Goal: Navigation & Orientation: Find specific page/section

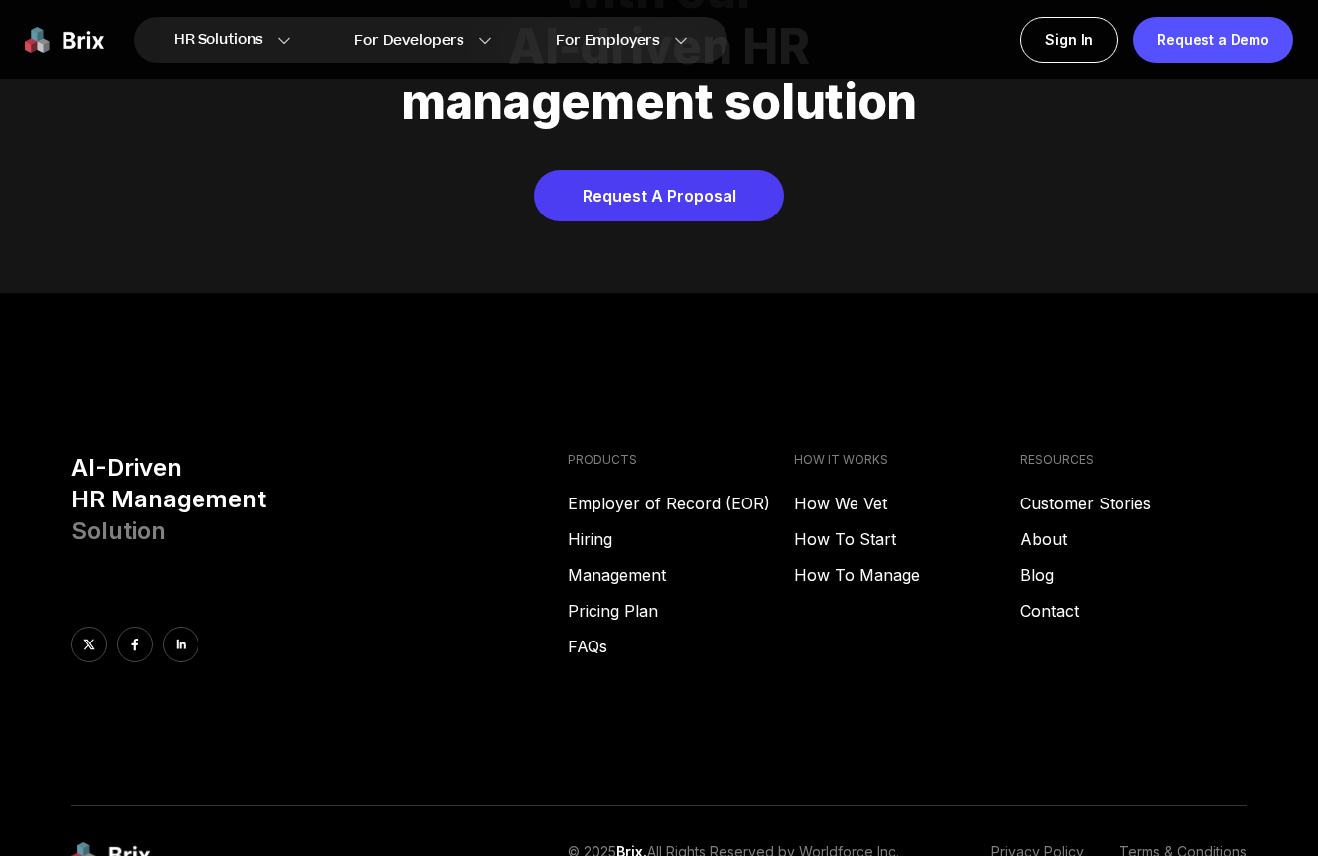
scroll to position [8008, 0]
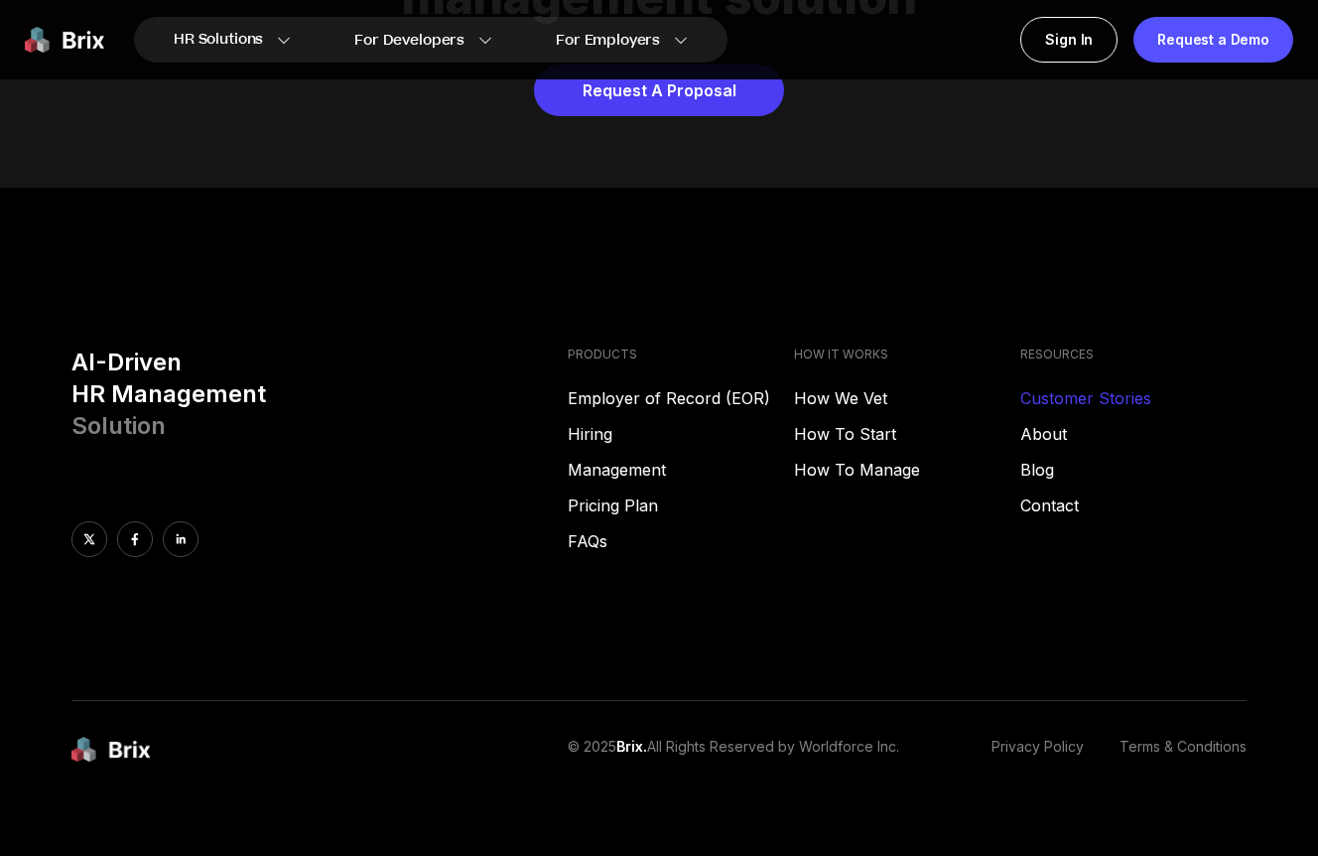
click at [1081, 386] on link "Customer Stories" at bounding box center [1133, 398] width 226 height 24
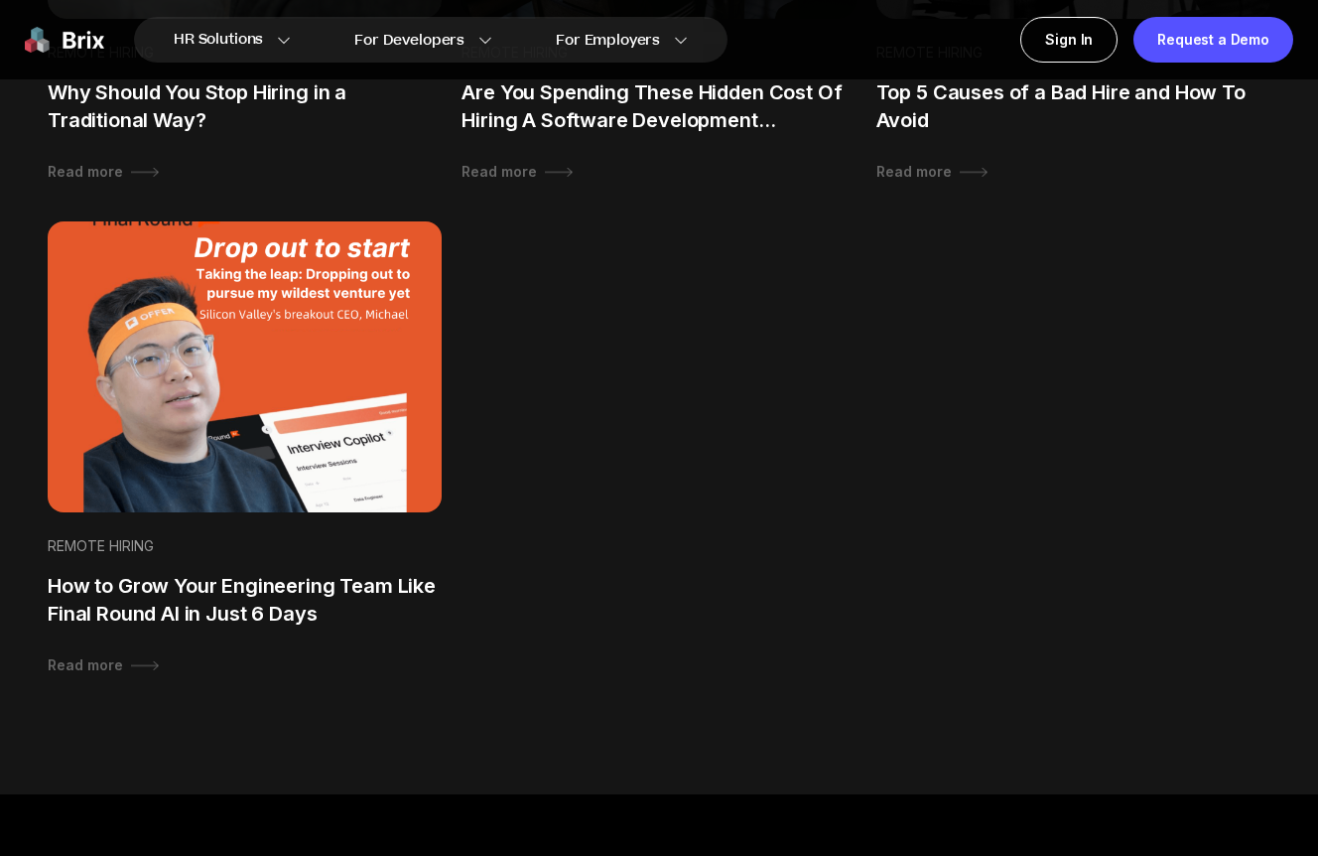
scroll to position [2037, 0]
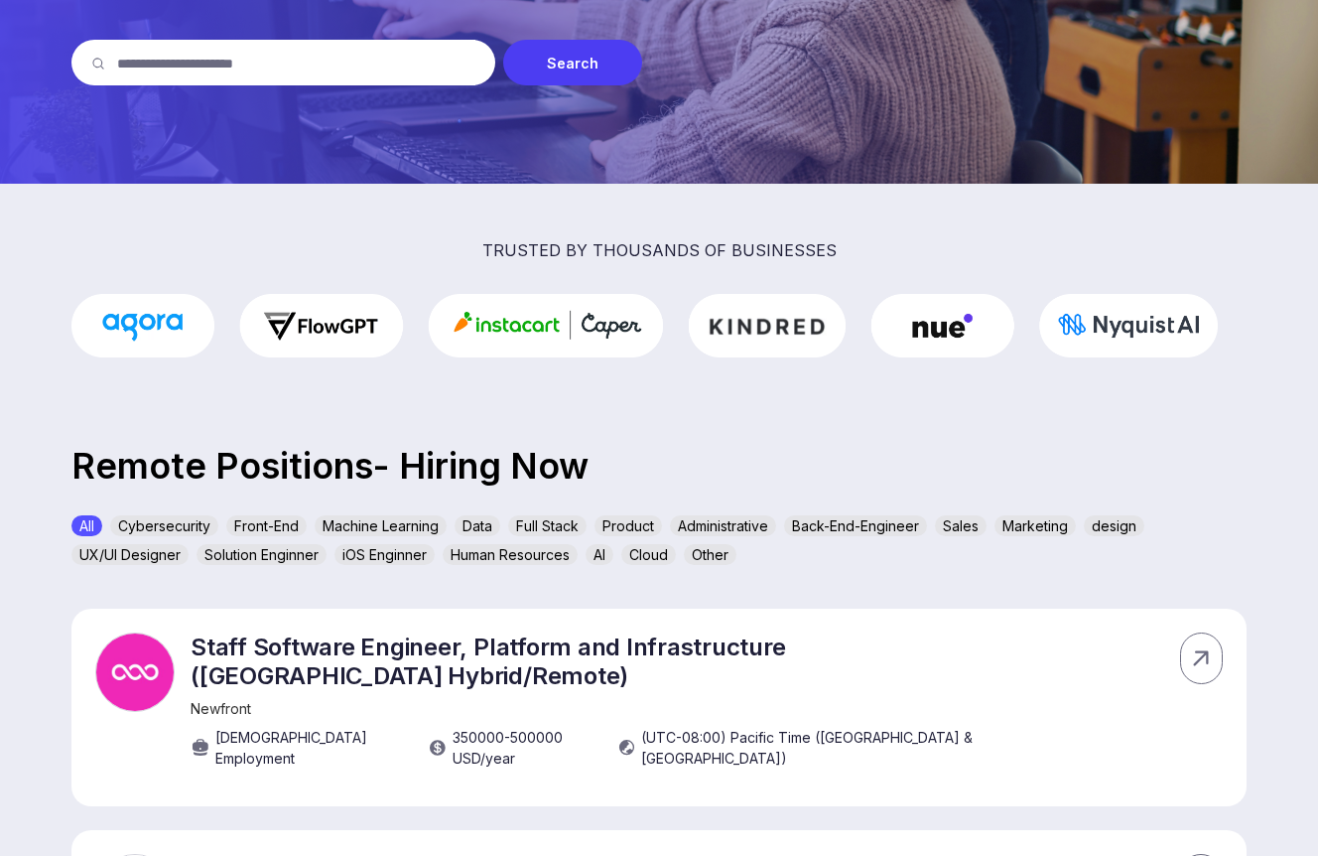
scroll to position [312, 0]
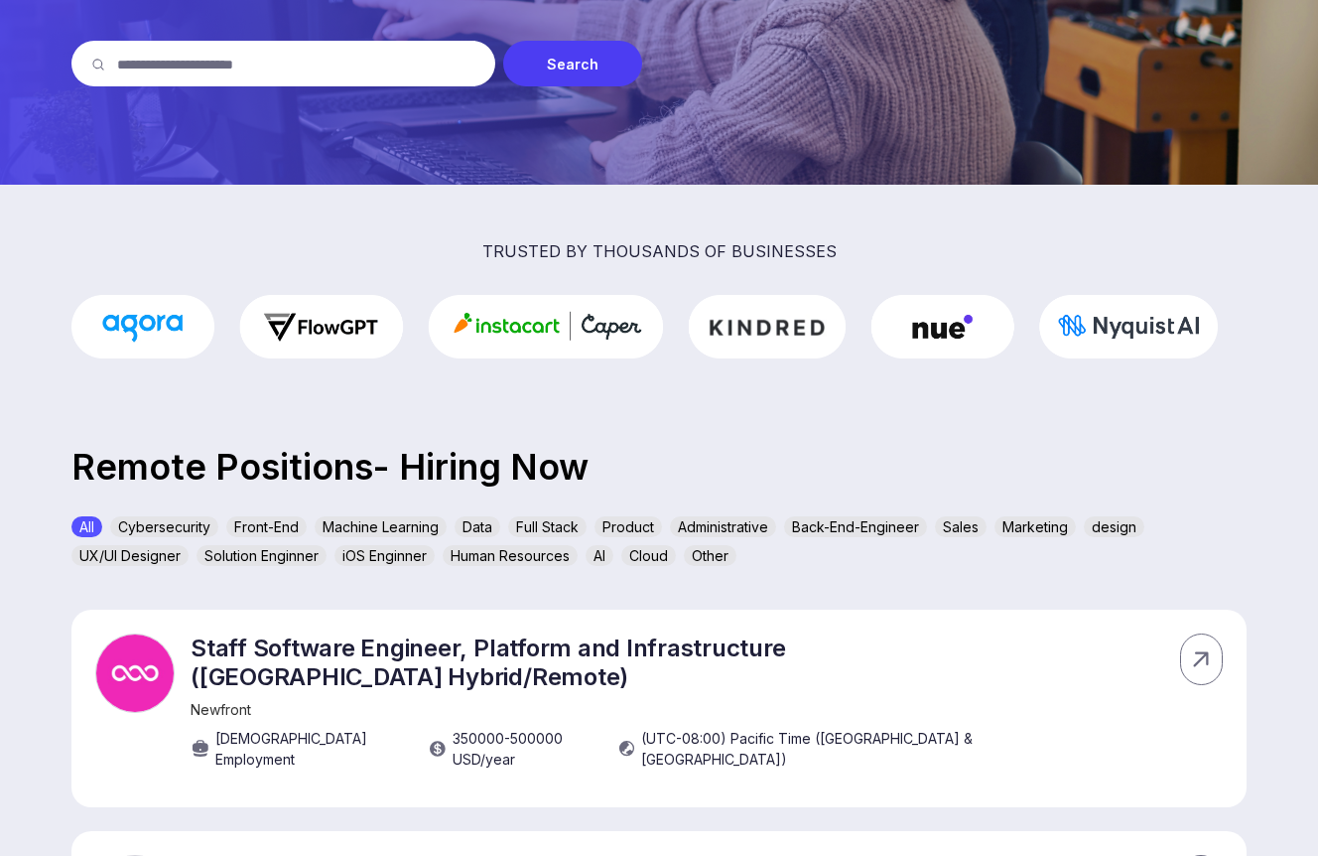
click at [777, 335] on img at bounding box center [639, 327] width 1147 height 64
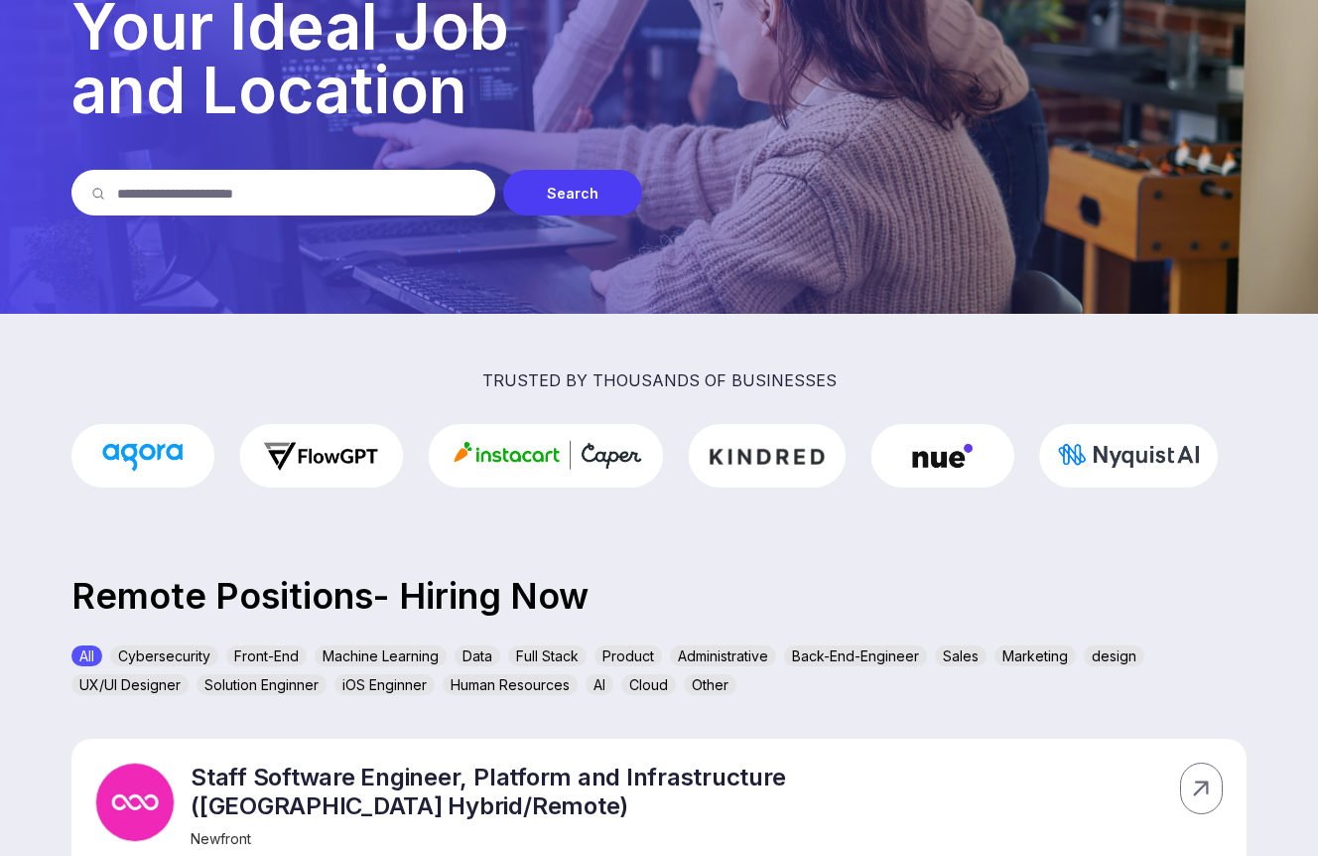
scroll to position [180, 0]
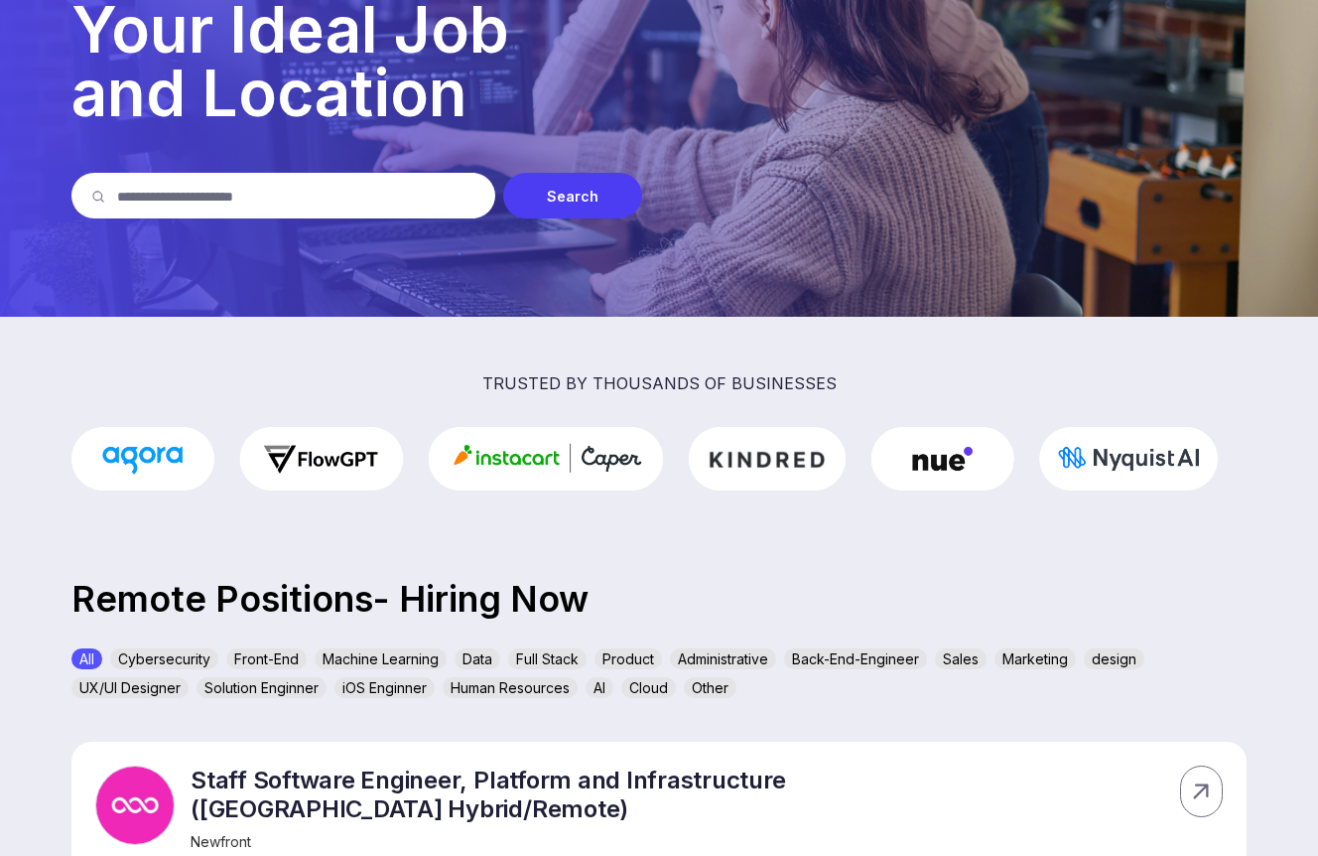
click at [386, 202] on input "text" at bounding box center [296, 196] width 358 height 46
type input "***"
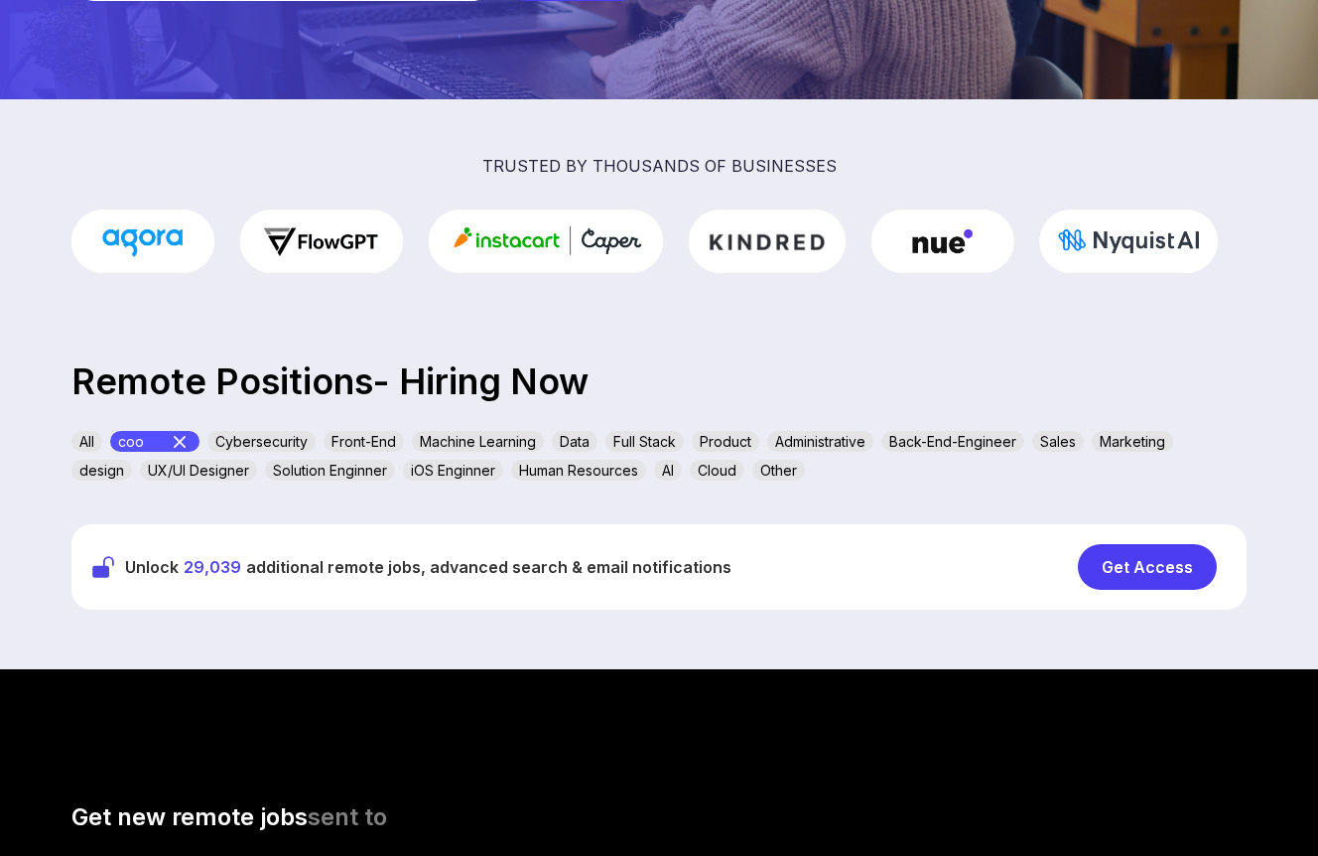
scroll to position [596, 0]
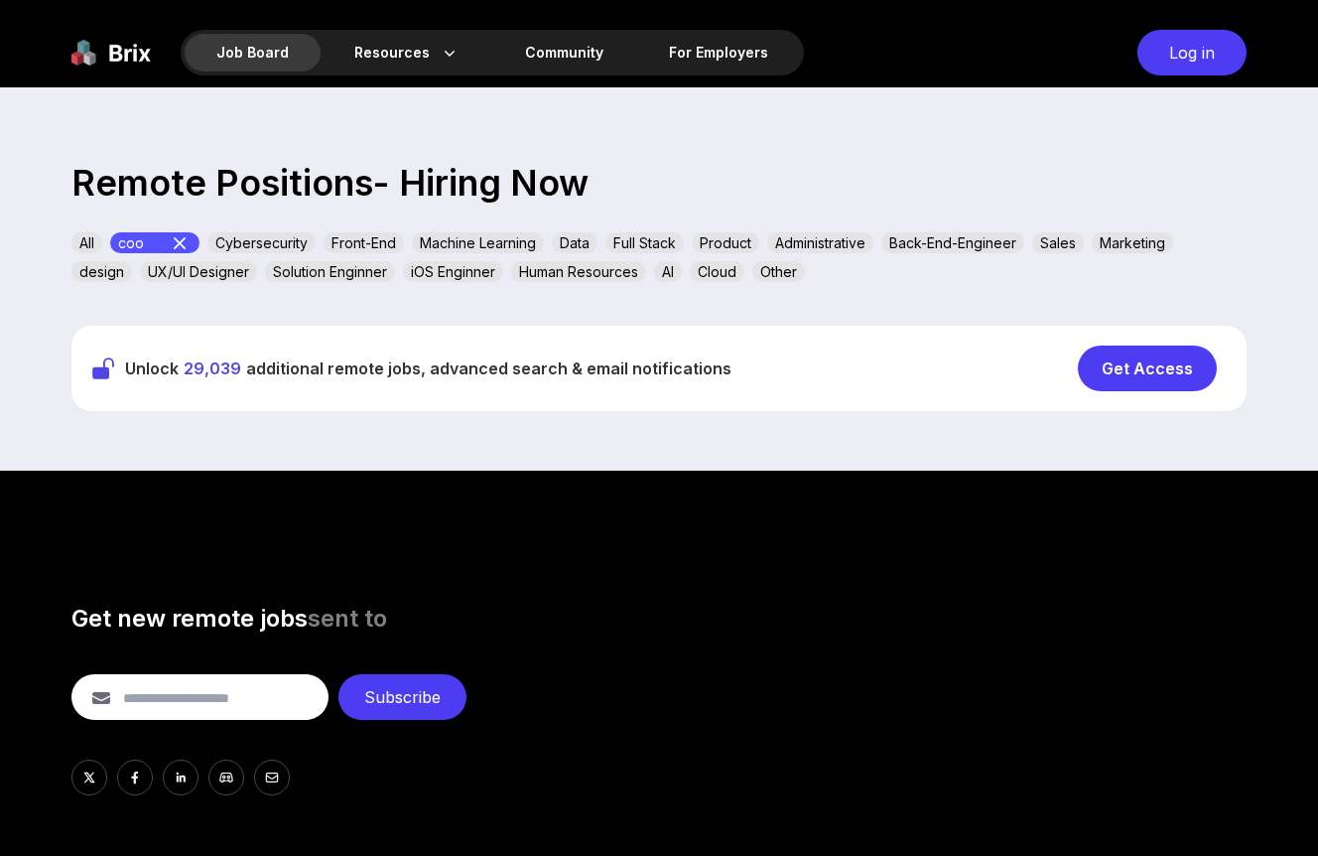
click at [1137, 350] on div "Get Access" at bounding box center [1147, 368] width 139 height 46
click at [1170, 64] on div "Log in" at bounding box center [1192, 53] width 109 height 46
